Goal: Check status

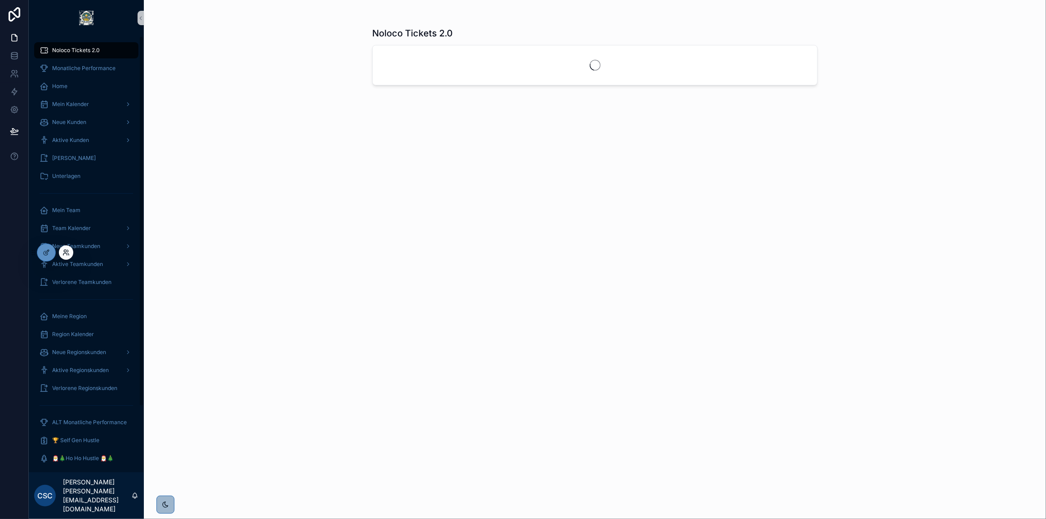
click at [65, 253] on icon at bounding box center [65, 254] width 4 height 2
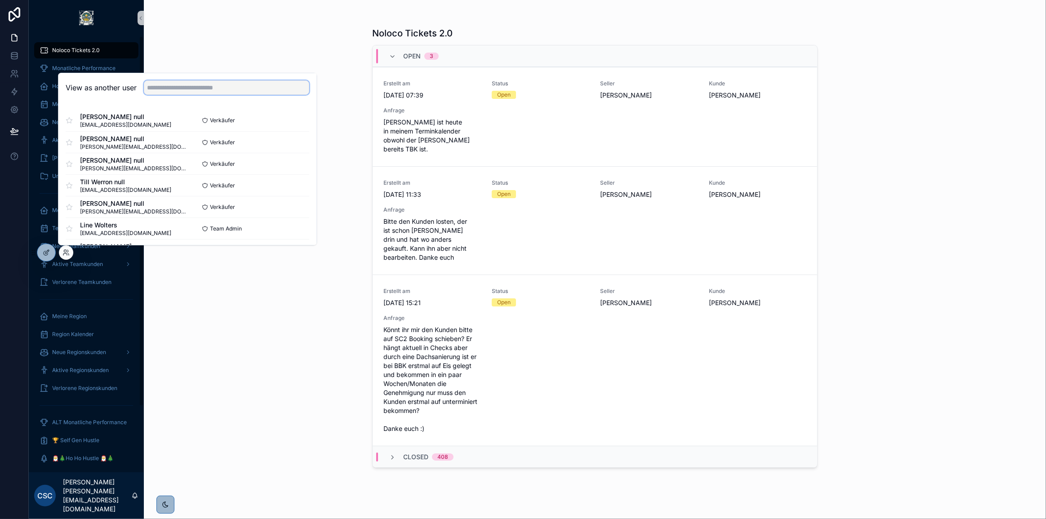
click at [176, 86] on input "text" at bounding box center [226, 87] width 165 height 14
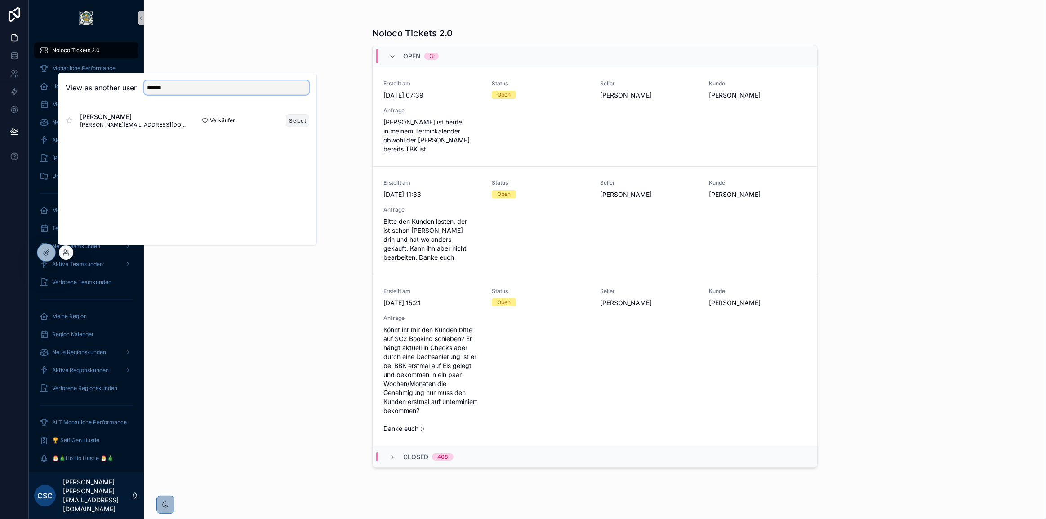
type input "******"
click at [292, 119] on button "Select" at bounding box center [297, 120] width 23 height 13
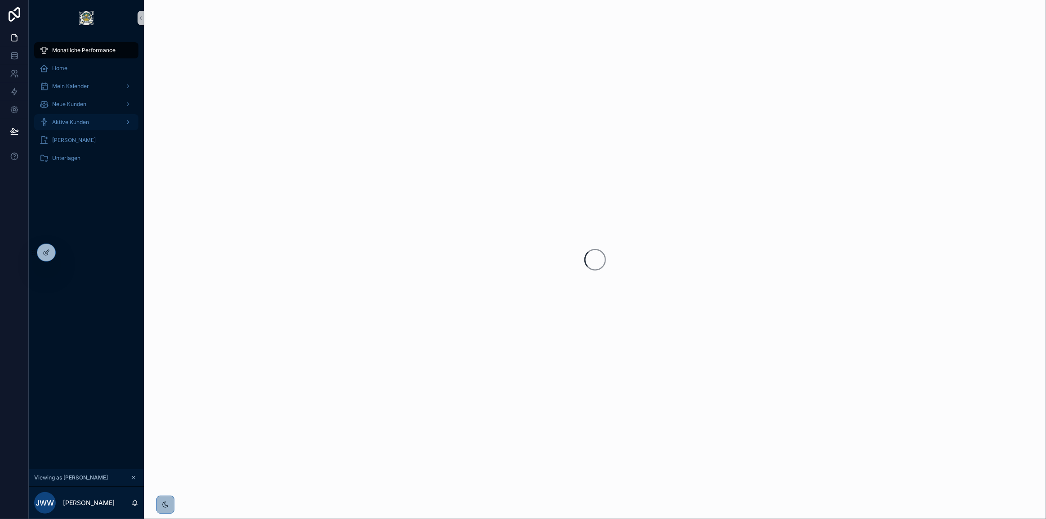
click at [68, 121] on span "Aktive Kunden" at bounding box center [70, 122] width 37 height 7
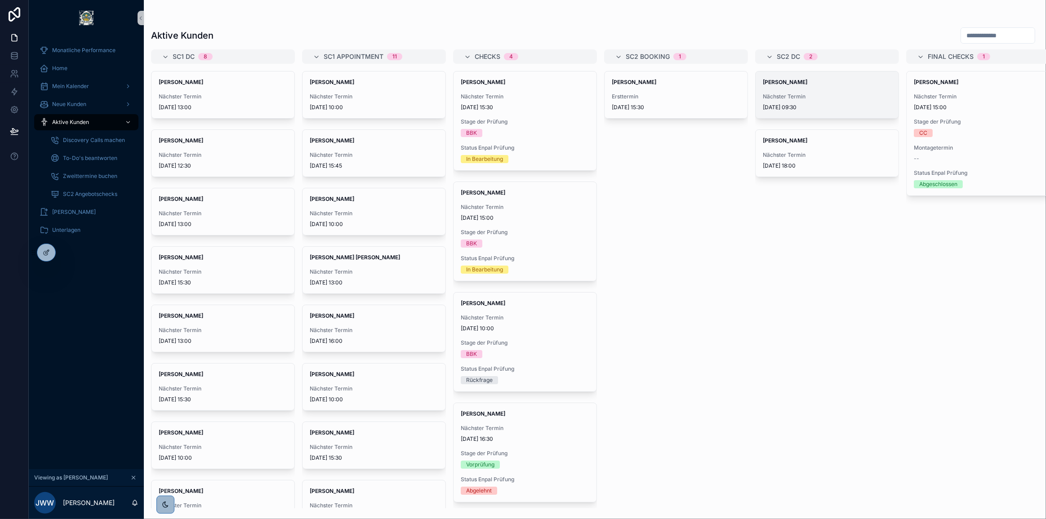
click at [820, 91] on div "[PERSON_NAME] Nächster Termin [DATE] 09:30" at bounding box center [826, 94] width 143 height 47
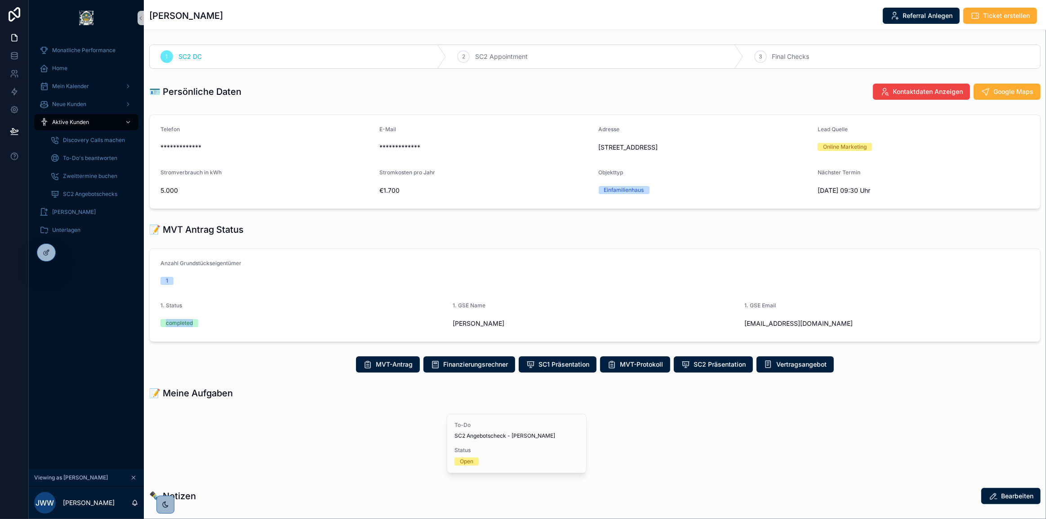
drag, startPoint x: 181, startPoint y: 325, endPoint x: 261, endPoint y: 330, distance: 79.7
click at [261, 330] on div "1. Status completed" at bounding box center [302, 316] width 285 height 29
click at [273, 329] on div "completed" at bounding box center [302, 322] width 285 height 13
click at [296, 285] on div "1" at bounding box center [594, 280] width 869 height 13
click at [338, 292] on form "Anzahl Grundstückseigentümer 1 1. Status completed 1. GSE Name [PERSON_NAME] 1.…" at bounding box center [595, 295] width 890 height 93
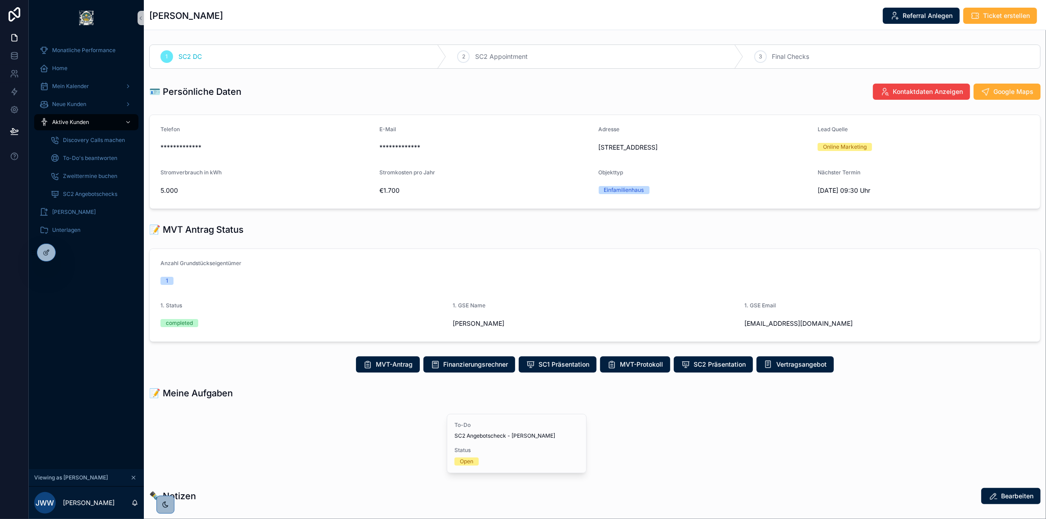
drag, startPoint x: 471, startPoint y: 324, endPoint x: 555, endPoint y: 319, distance: 84.2
click at [549, 321] on form "Anzahl Grundstückseigentümer 1 1. Status completed 1. GSE Name [PERSON_NAME] 1.…" at bounding box center [595, 295] width 890 height 93
drag, startPoint x: 750, startPoint y: 308, endPoint x: 800, endPoint y: 315, distance: 50.8
click at [779, 314] on div "1. GSE Email [EMAIL_ADDRESS][DOMAIN_NAME]" at bounding box center [886, 316] width 285 height 29
click at [800, 316] on div "[EMAIL_ADDRESS][DOMAIN_NAME]" at bounding box center [886, 323] width 285 height 14
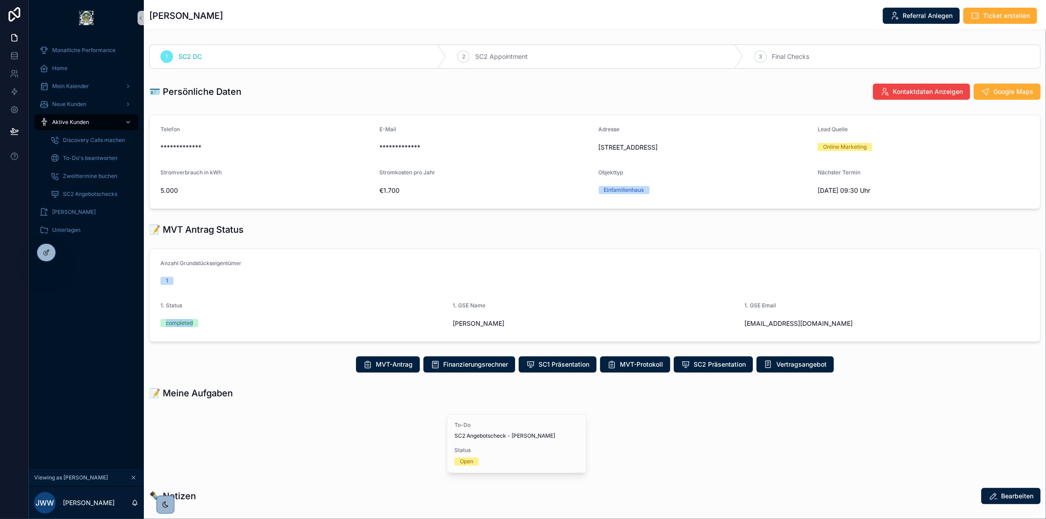
drag, startPoint x: 162, startPoint y: 319, endPoint x: 238, endPoint y: 324, distance: 75.7
click at [237, 324] on div "completed" at bounding box center [302, 323] width 285 height 8
click at [238, 324] on div "completed" at bounding box center [302, 323] width 285 height 8
drag, startPoint x: 214, startPoint y: 324, endPoint x: 203, endPoint y: 319, distance: 12.5
click at [156, 319] on form "Anzahl Grundstückseigentümer 1 1. Status completed 1. GSE Name [PERSON_NAME] 1.…" at bounding box center [595, 295] width 890 height 93
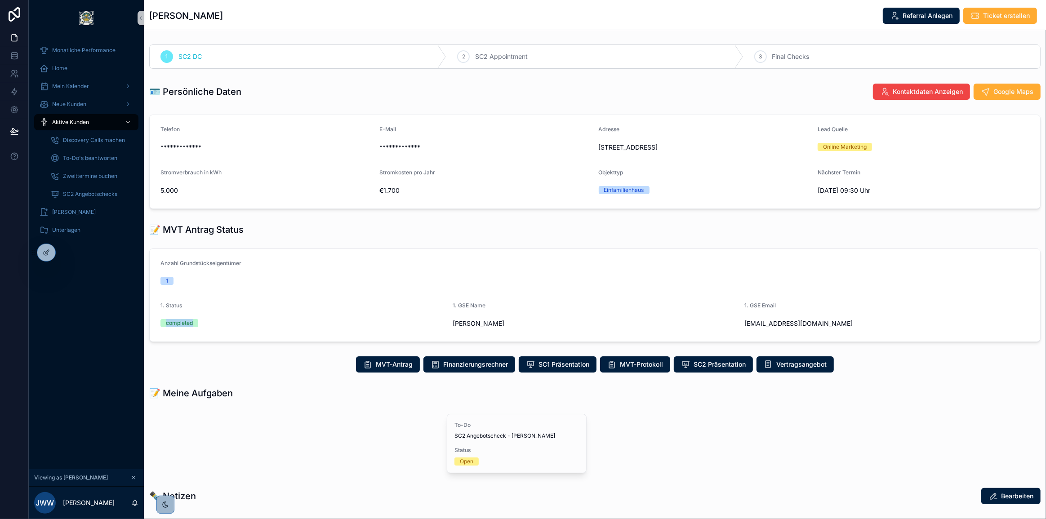
click at [224, 320] on div "completed" at bounding box center [302, 323] width 285 height 8
drag, startPoint x: 238, startPoint y: 328, endPoint x: 164, endPoint y: 328, distance: 73.7
click at [164, 328] on div "completed" at bounding box center [302, 322] width 285 height 13
